Goal: Task Accomplishment & Management: Complete application form

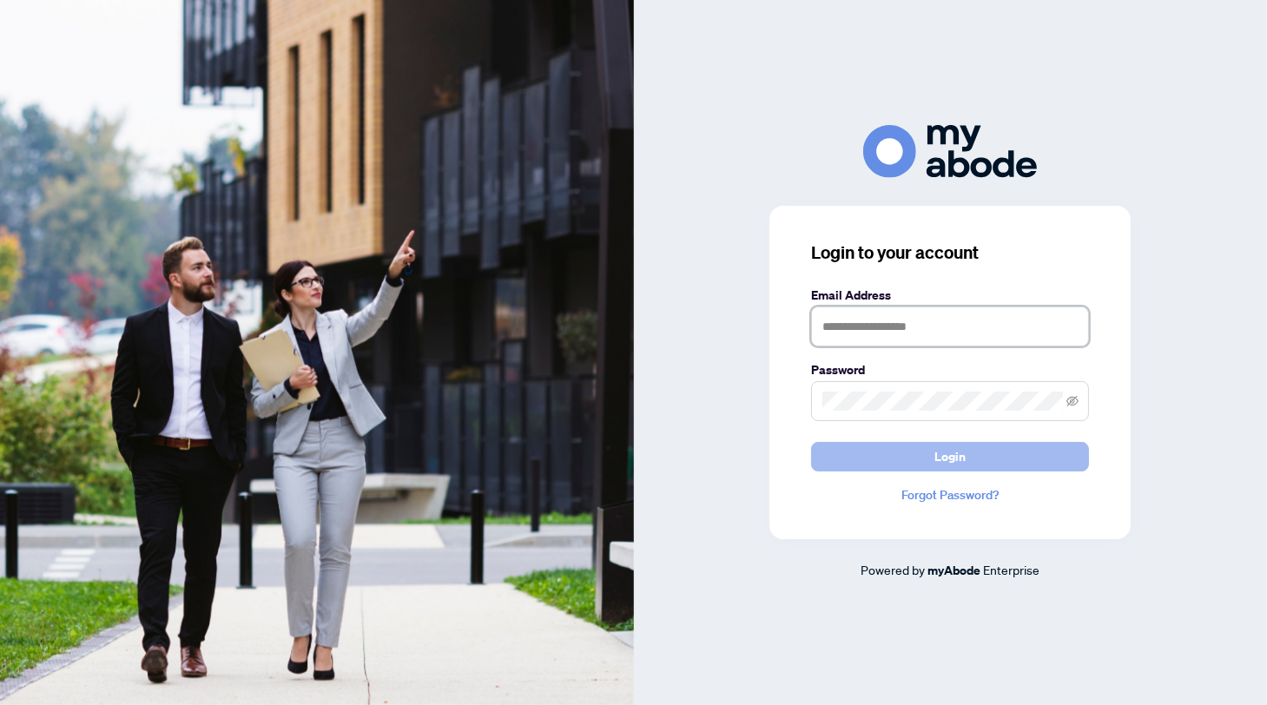
type input "**********"
click at [930, 452] on button "Login" at bounding box center [950, 457] width 278 height 30
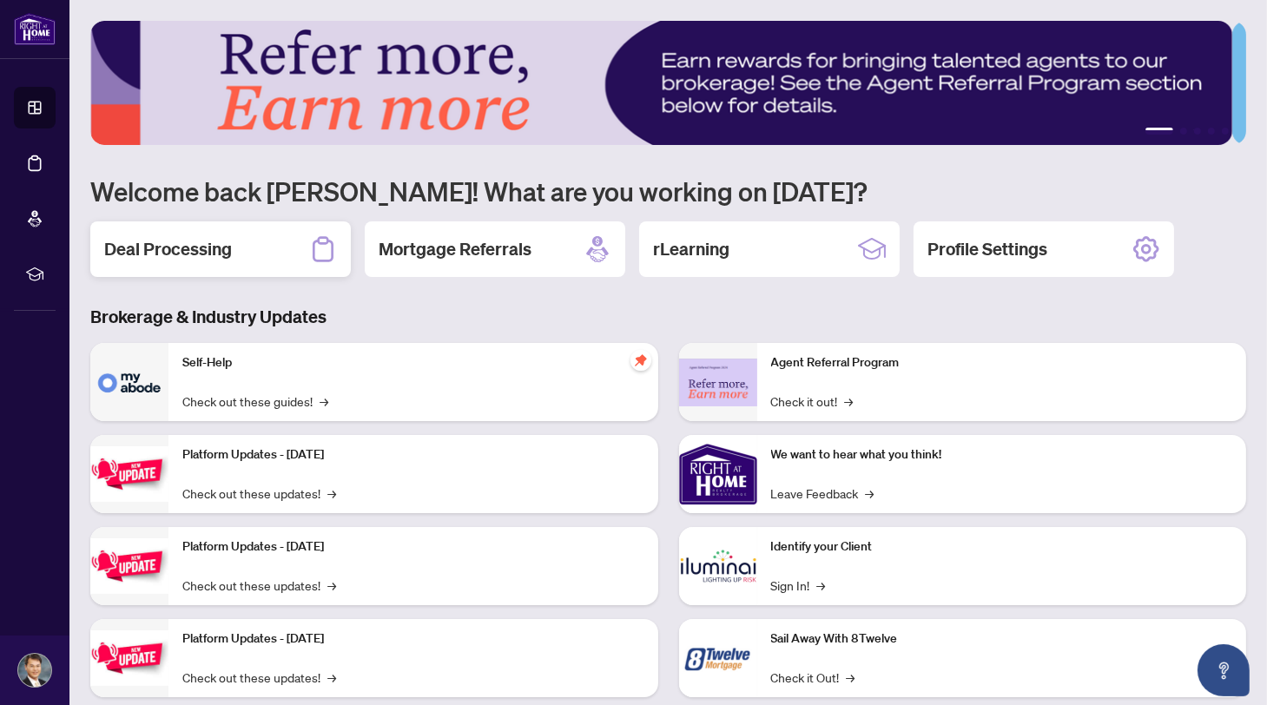
click at [202, 248] on h2 "Deal Processing" at bounding box center [168, 249] width 128 height 24
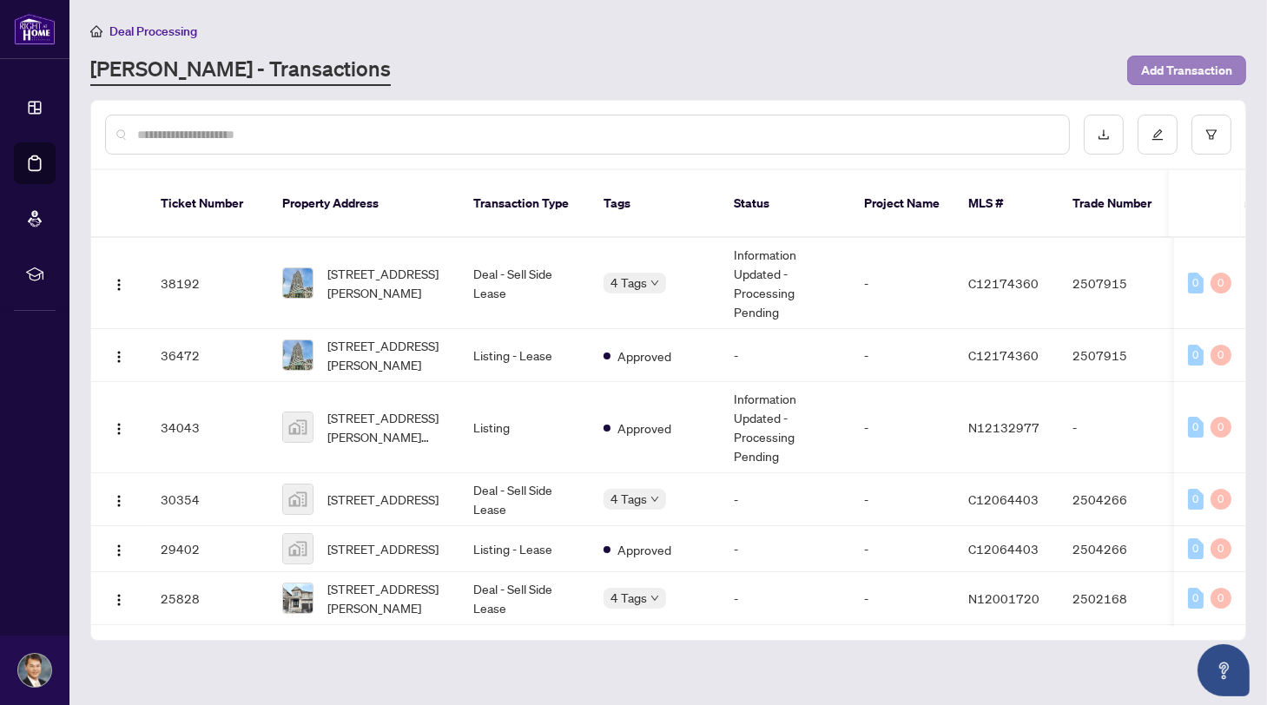
click at [1195, 68] on span "Add Transaction" at bounding box center [1186, 70] width 91 height 28
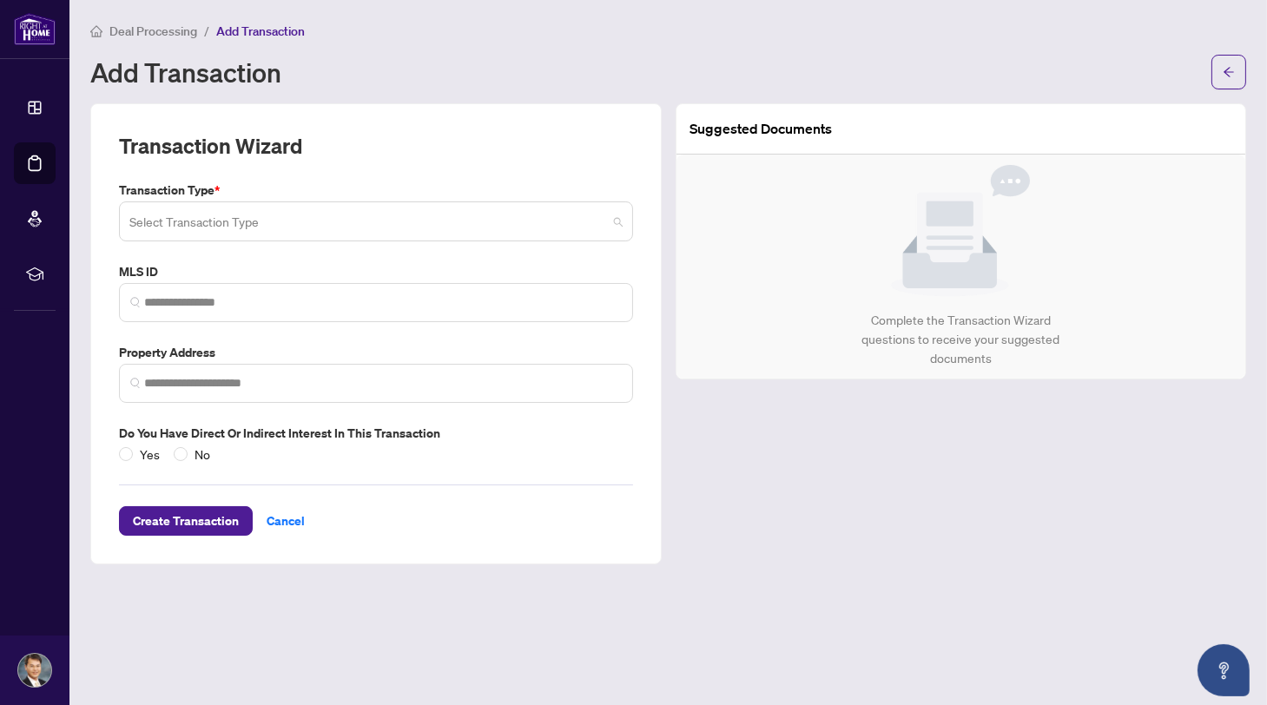
click at [619, 219] on span at bounding box center [375, 221] width 493 height 33
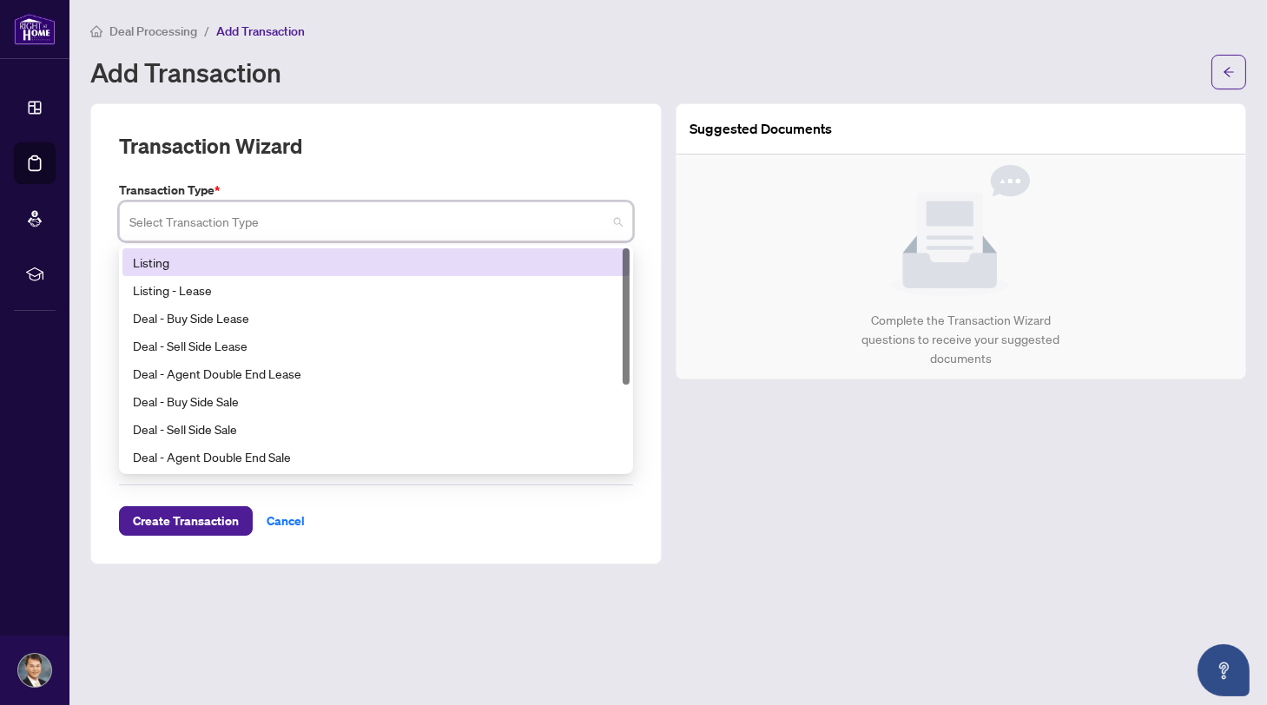
click at [453, 260] on div "Listing" at bounding box center [376, 262] width 486 height 19
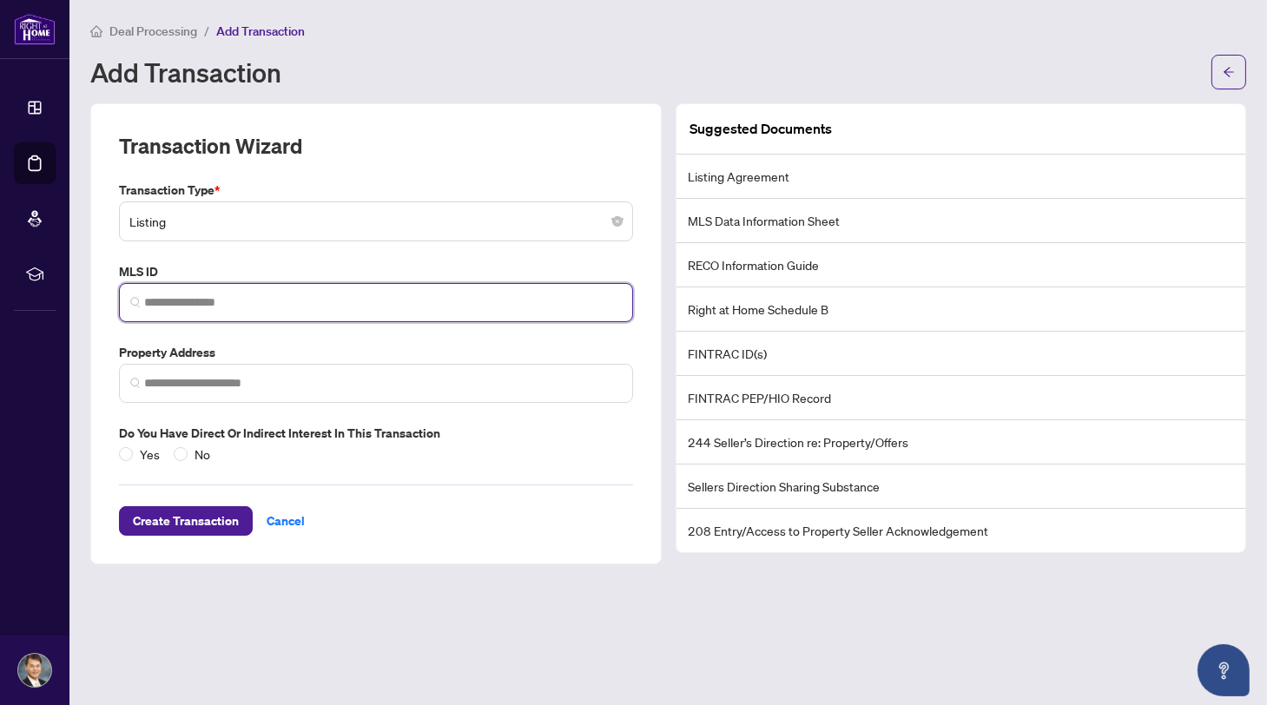
click at [362, 303] on input "search" at bounding box center [383, 303] width 478 height 18
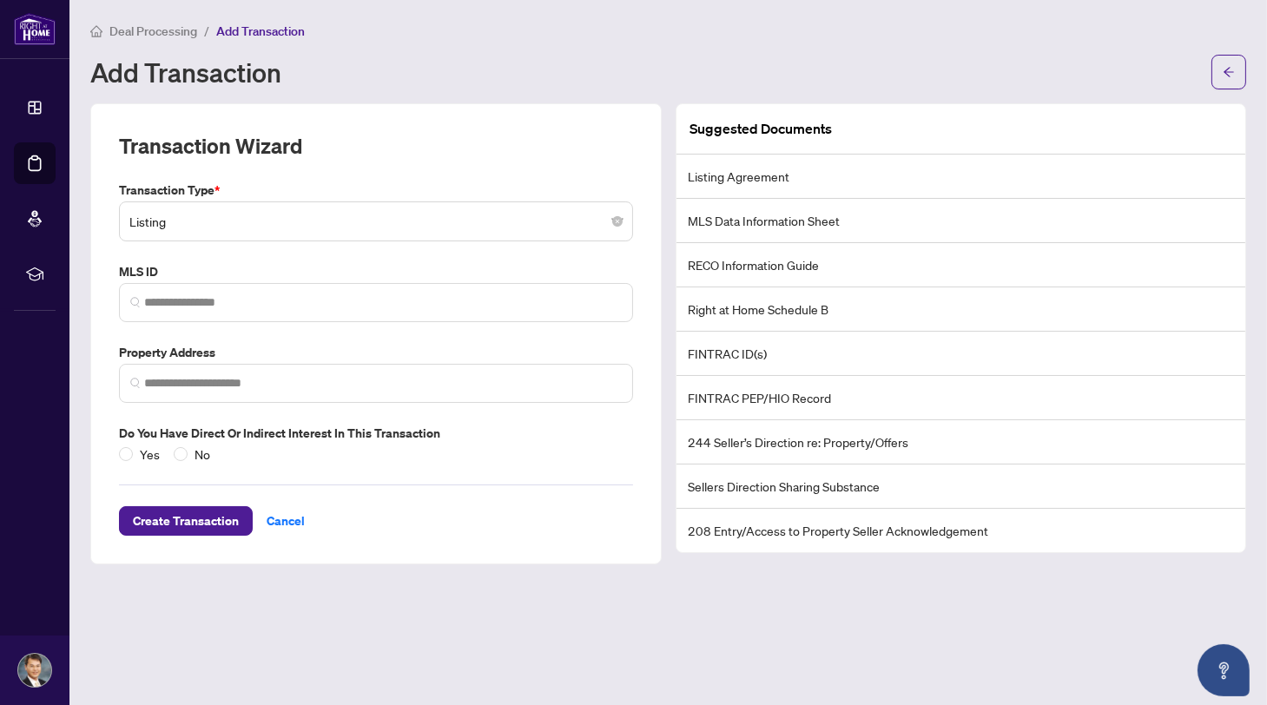
click at [665, 635] on main "Deal Processing / Add Transaction Add Transaction Transaction Wizard Transactio…" at bounding box center [668, 352] width 1198 height 705
click at [274, 507] on span "Cancel" at bounding box center [286, 521] width 38 height 28
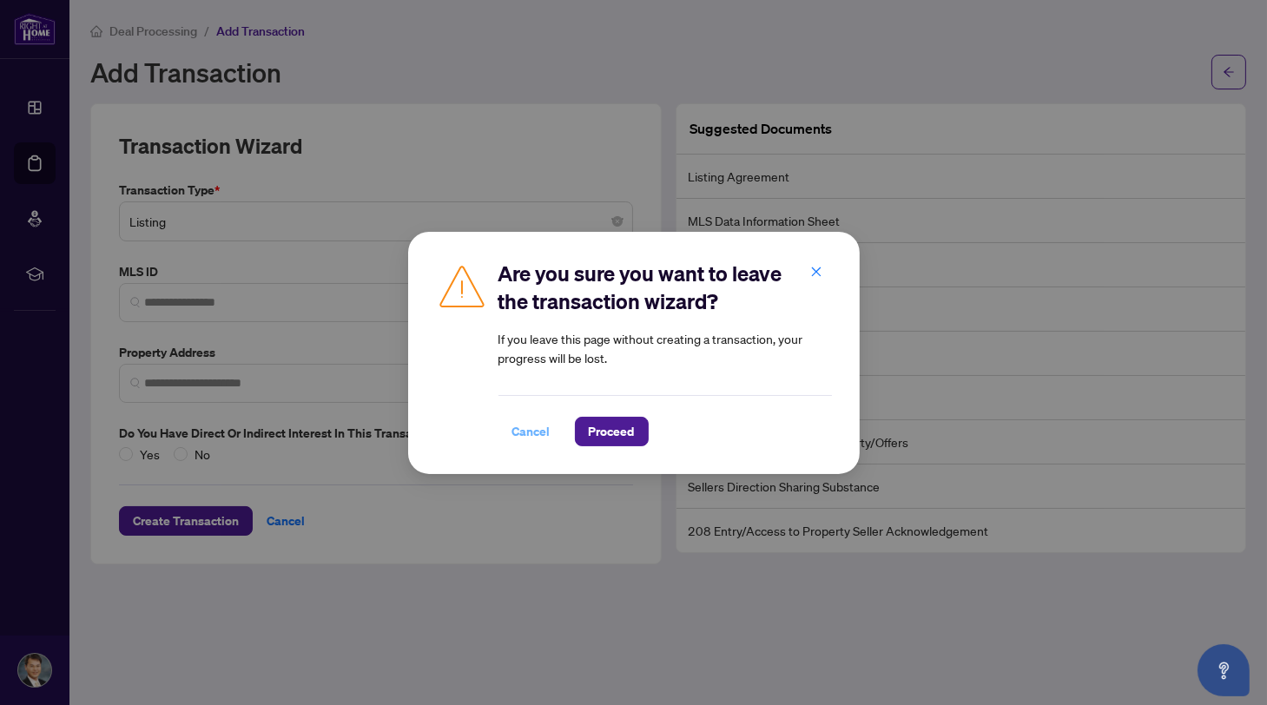
click at [532, 424] on span "Cancel" at bounding box center [532, 432] width 38 height 28
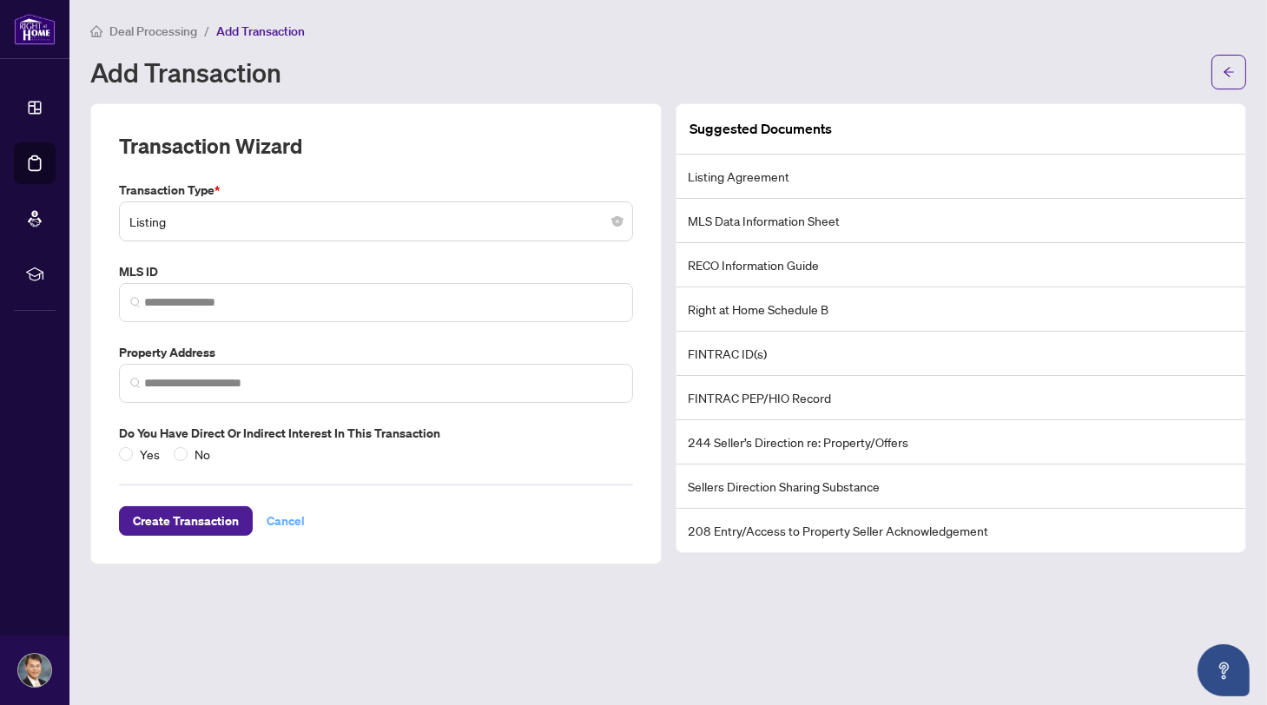
click at [270, 514] on span "Cancel" at bounding box center [286, 521] width 38 height 28
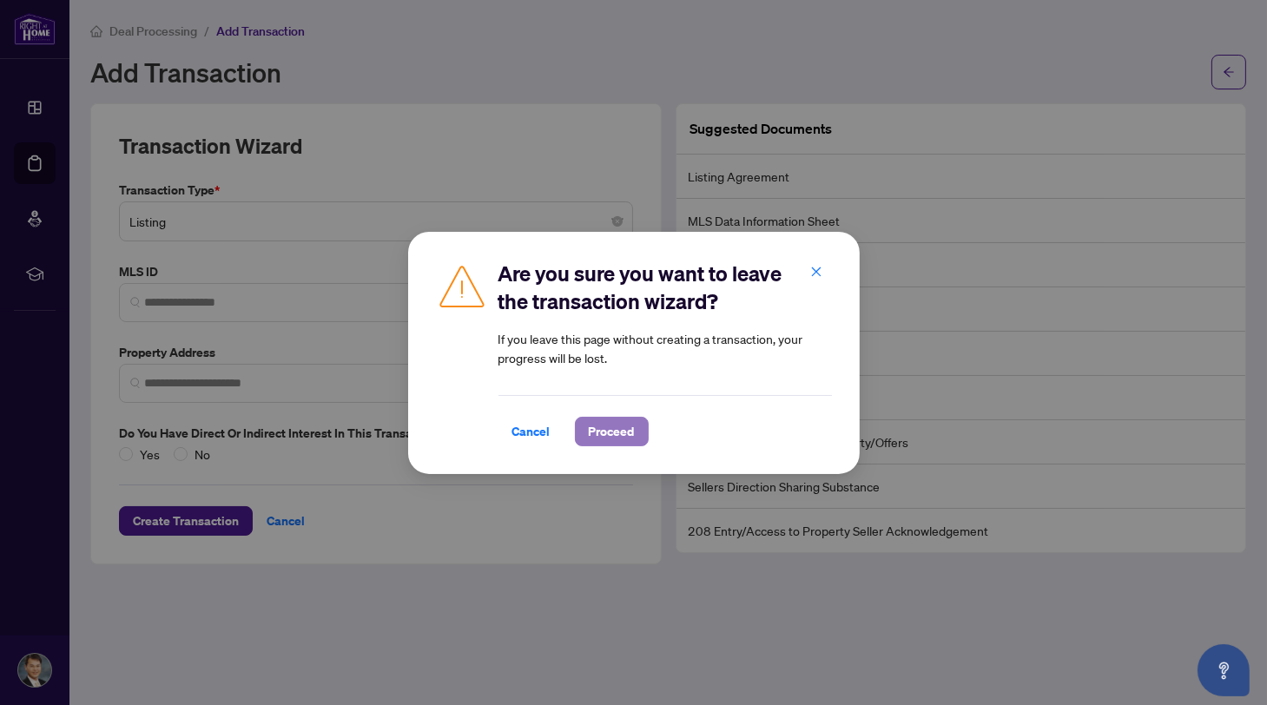
click at [607, 439] on span "Proceed" at bounding box center [612, 432] width 46 height 28
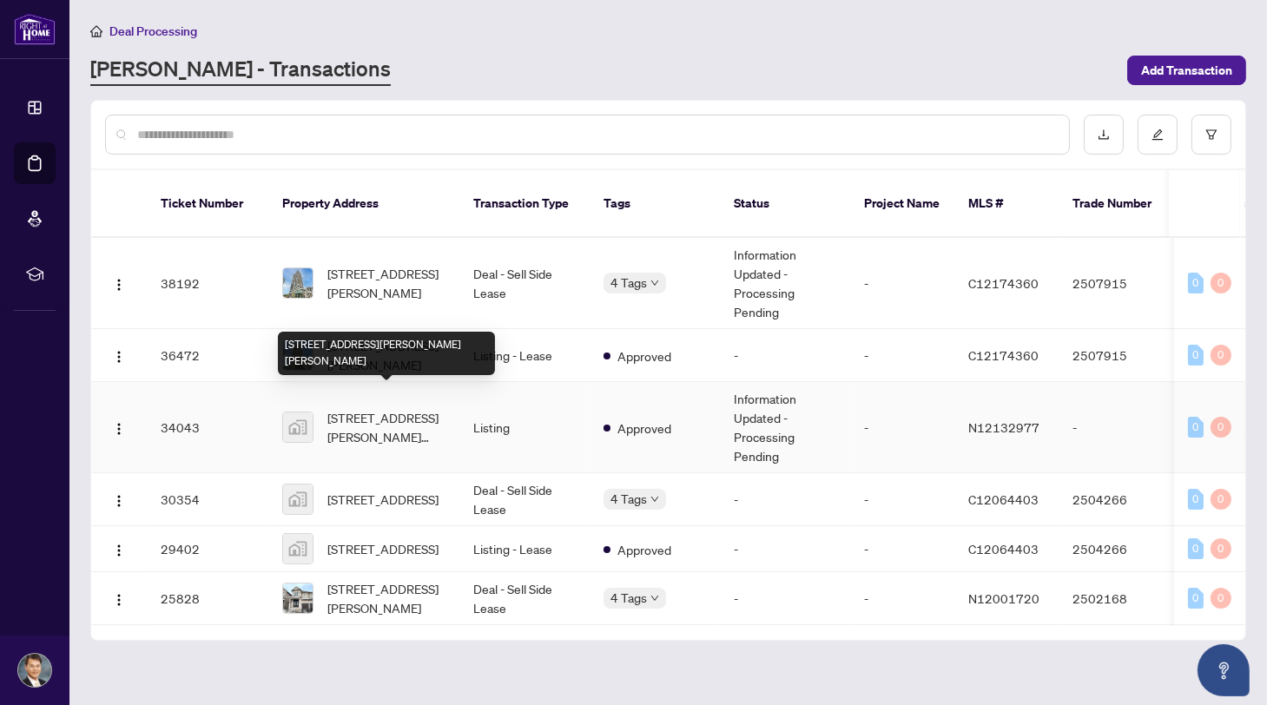
click at [395, 408] on span "[STREET_ADDRESS][PERSON_NAME][PERSON_NAME]" at bounding box center [386, 427] width 118 height 38
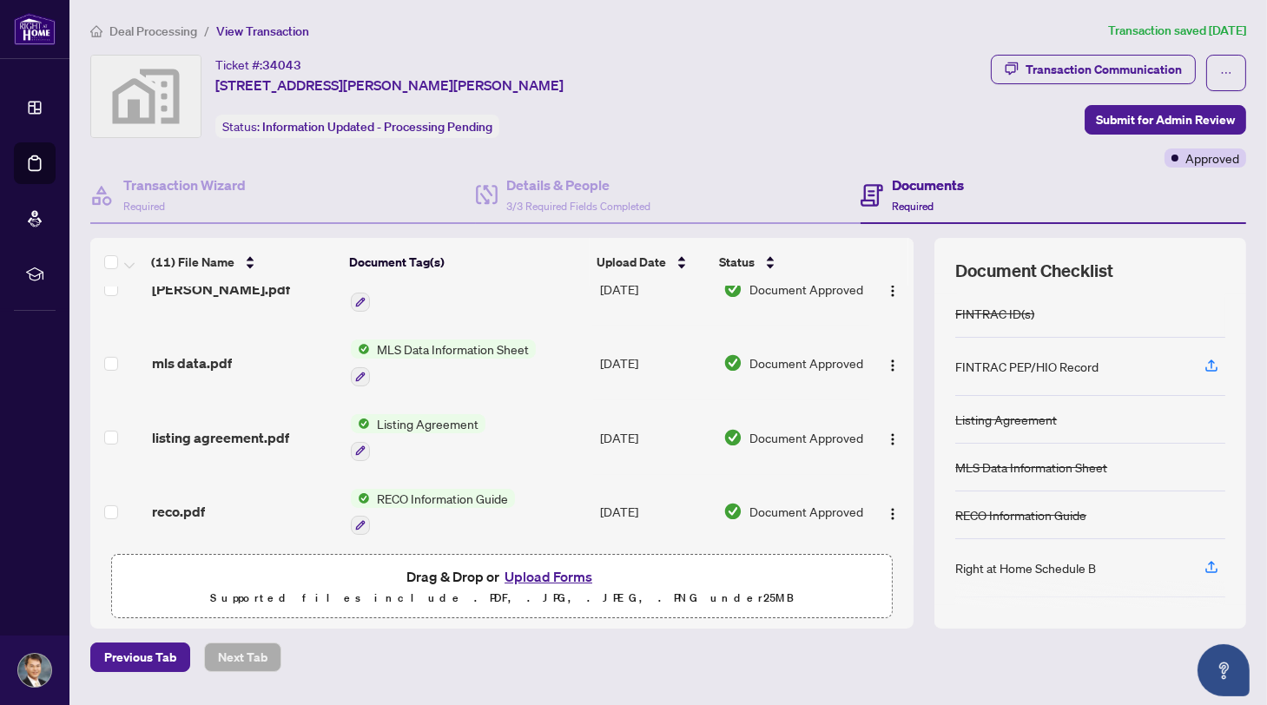
scroll to position [44, 0]
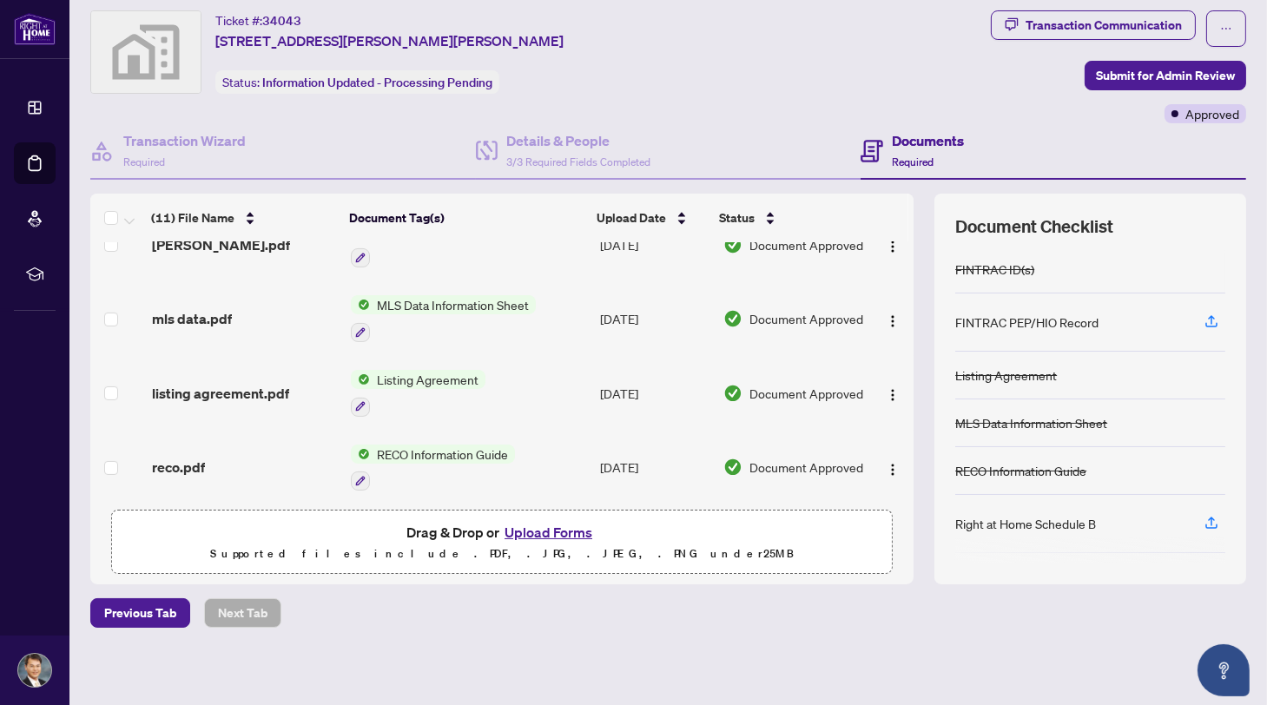
click at [951, 79] on div "Ticket #: 34043 [STREET_ADDRESS][PERSON_NAME][PERSON_NAME] Status: Information …" at bounding box center [537, 51] width 894 height 83
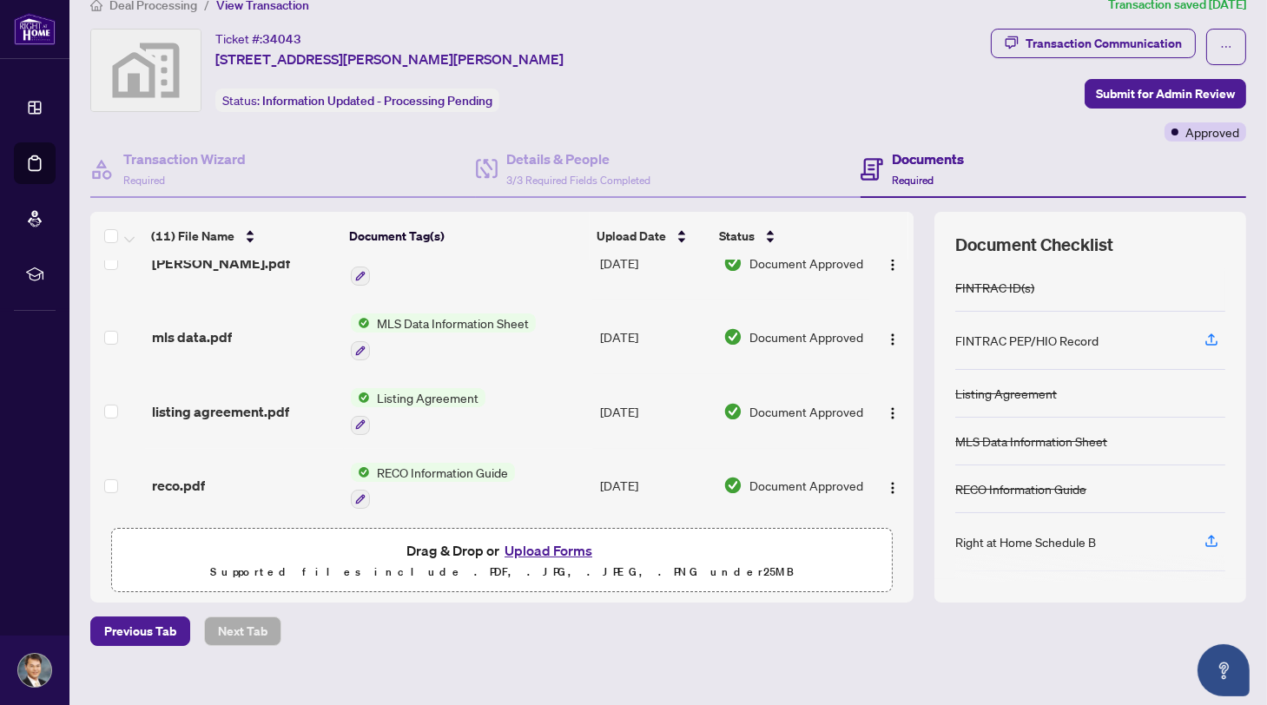
scroll to position [0, 0]
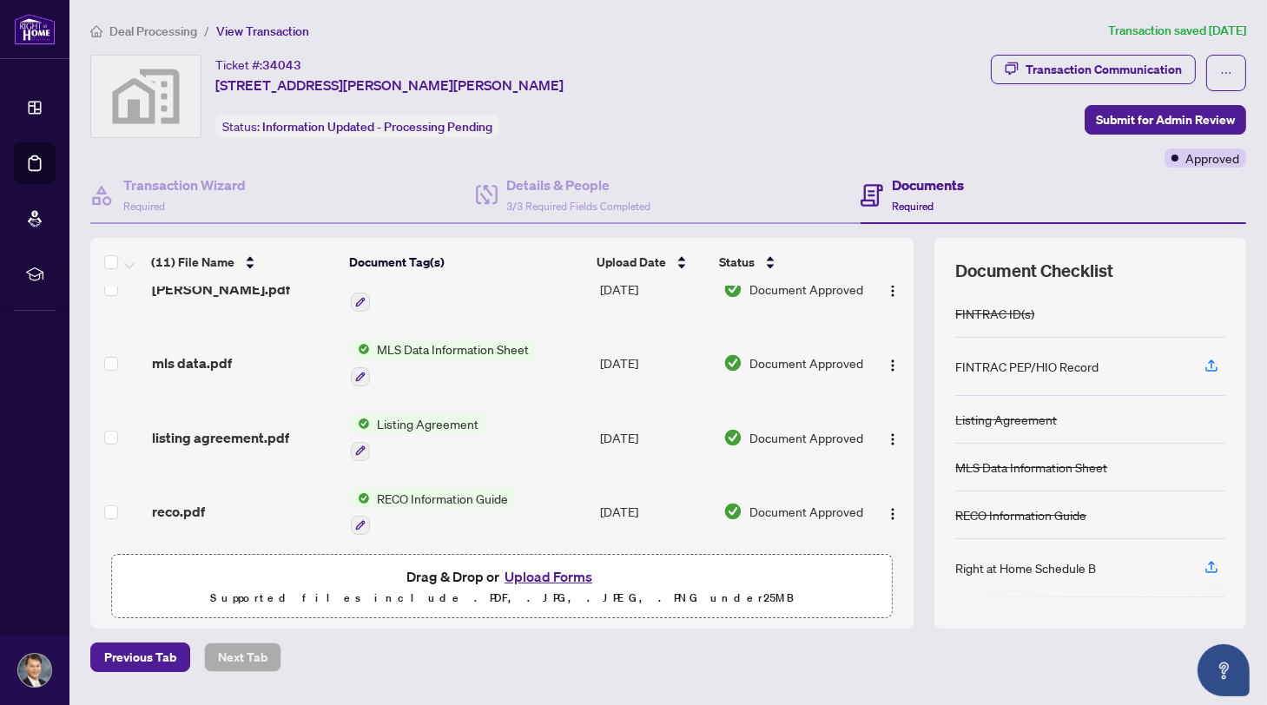
click at [784, 116] on div "Ticket #: 34043 [STREET_ADDRESS][PERSON_NAME][PERSON_NAME] Status: Information …" at bounding box center [537, 96] width 894 height 83
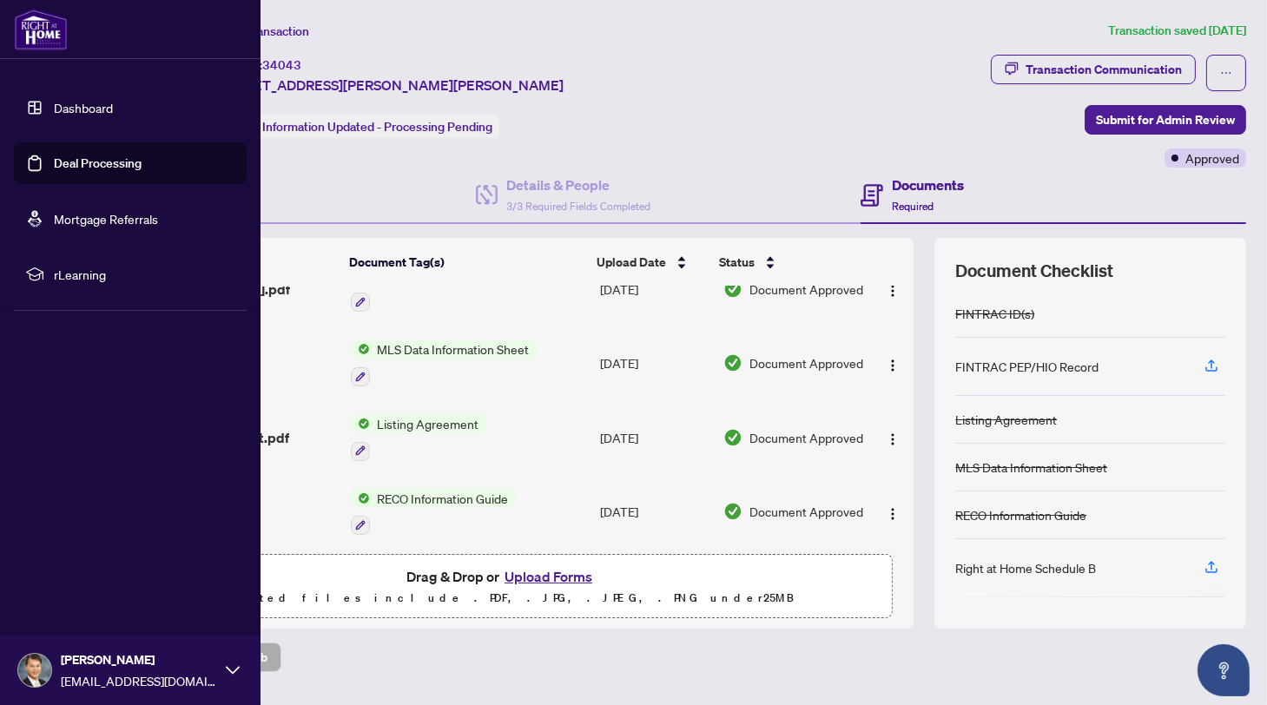
click at [235, 672] on icon at bounding box center [233, 670] width 14 height 8
click at [67, 559] on span "Logout" at bounding box center [69, 567] width 39 height 28
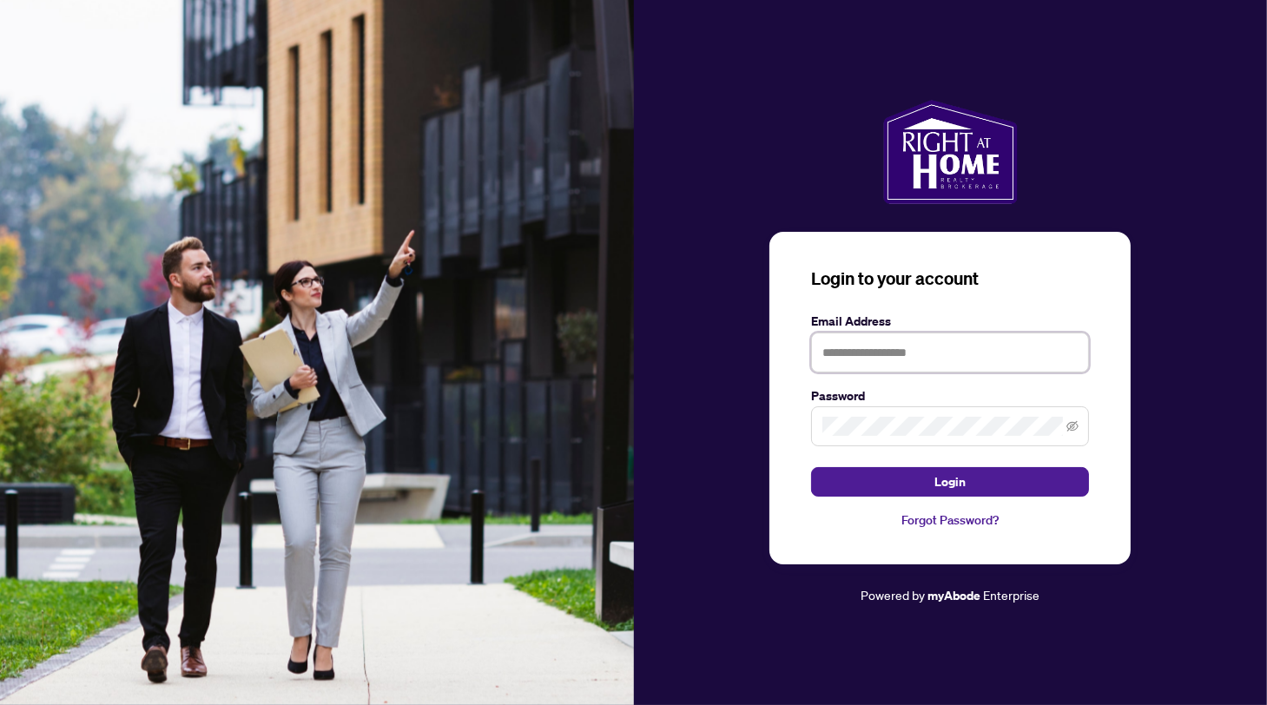
type input "**********"
